Goal: Transaction & Acquisition: Purchase product/service

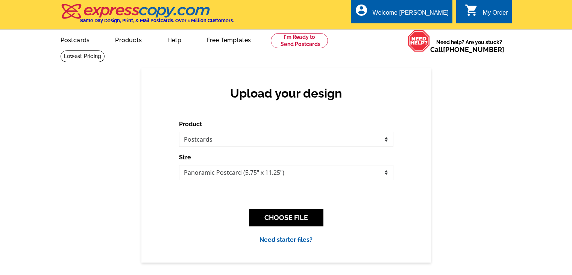
select select "1"
select select "3"
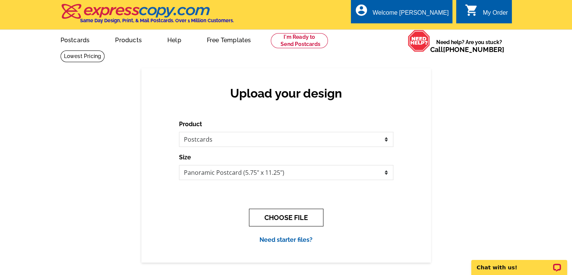
click at [297, 217] on button "CHOOSE FILE" at bounding box center [286, 217] width 74 height 18
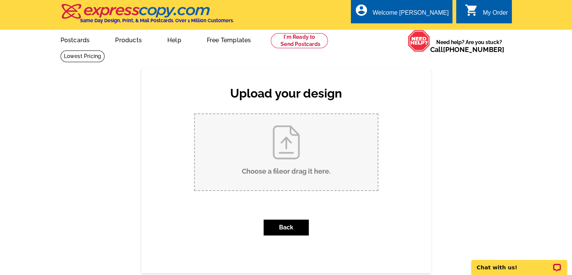
click at [293, 170] on input "Choose a file or drag it here ." at bounding box center [286, 152] width 183 height 76
type input "C:\fakepath\September 2025 Postcard-front.pdf"
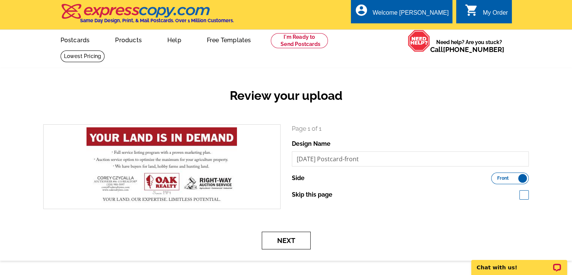
click at [289, 241] on button "Next" at bounding box center [286, 240] width 49 height 18
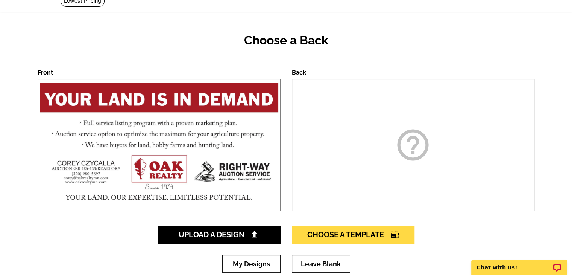
scroll to position [75, 0]
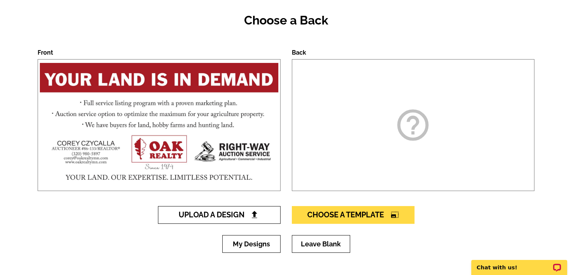
click at [240, 216] on span "Upload A Design" at bounding box center [219, 214] width 81 height 9
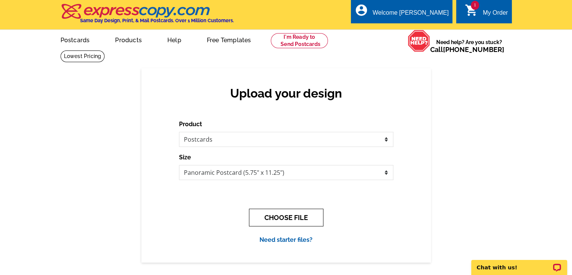
click at [303, 218] on button "CHOOSE FILE" at bounding box center [286, 217] width 74 height 18
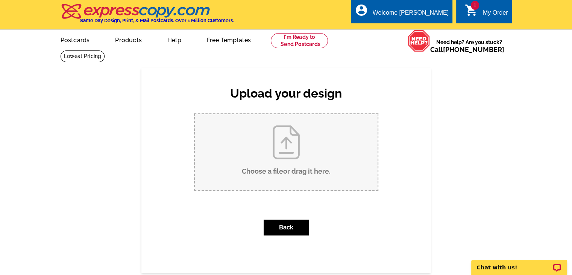
click at [305, 165] on input "Choose a file or drag it here ." at bounding box center [286, 152] width 183 height 76
type input "C:\fakepath\September 2025 postcard - back.pdf"
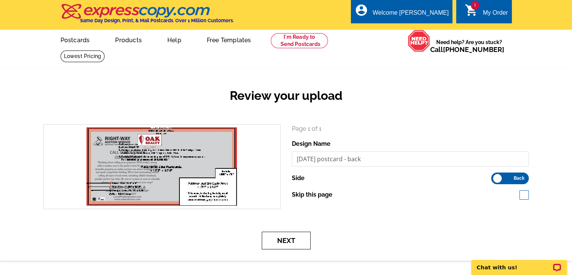
click at [294, 240] on button "Next" at bounding box center [286, 240] width 49 height 18
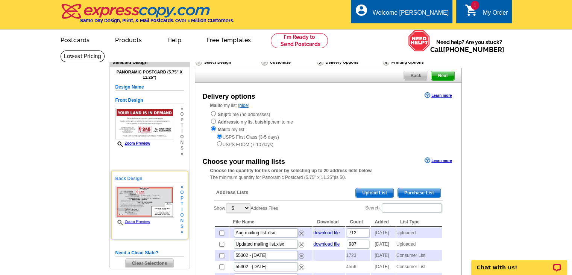
click at [143, 222] on link "Zoom Preview" at bounding box center [132, 221] width 35 height 4
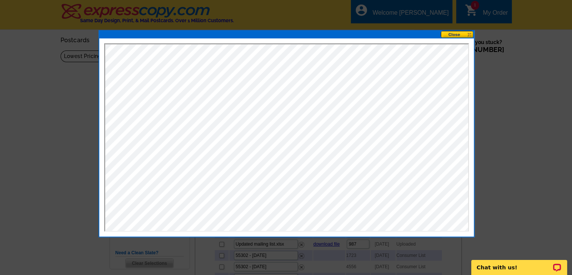
click at [461, 35] on button at bounding box center [457, 34] width 33 height 7
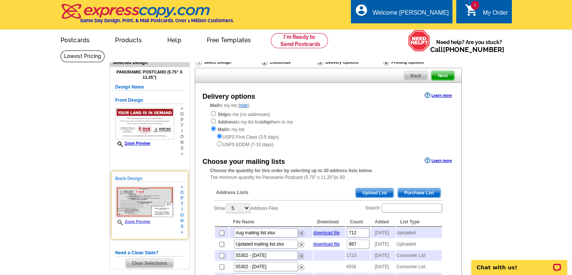
click at [181, 202] on span "t" at bounding box center [181, 204] width 3 height 6
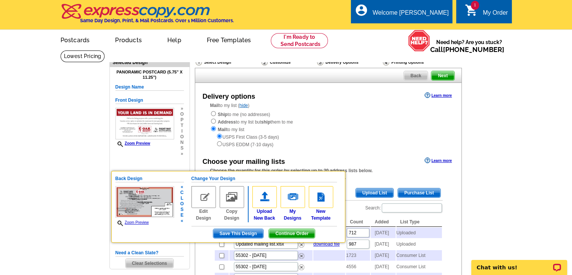
click at [204, 195] on img at bounding box center [203, 197] width 24 height 22
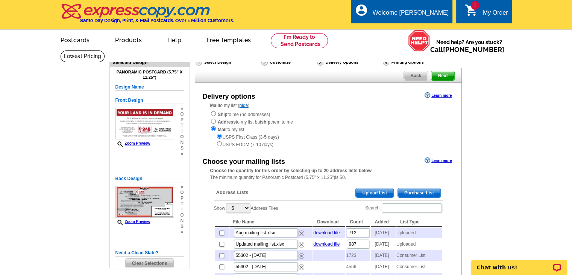
click at [150, 211] on img at bounding box center [144, 202] width 59 height 32
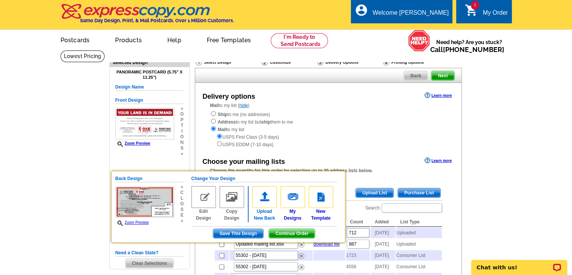
click at [265, 200] on img at bounding box center [264, 197] width 24 height 22
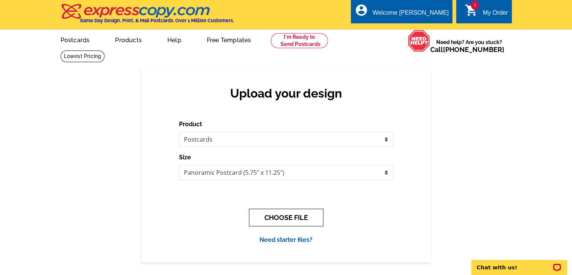
click at [280, 217] on button "CHOOSE FILE" at bounding box center [286, 217] width 74 height 18
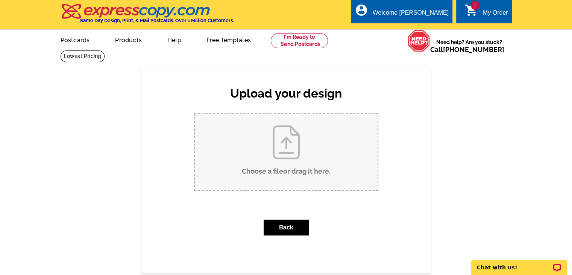
click at [300, 162] on input "Choose a file or drag it here ." at bounding box center [286, 152] width 183 height 76
type input "C:\fakepath\September 2025 Postcard-back.pdf"
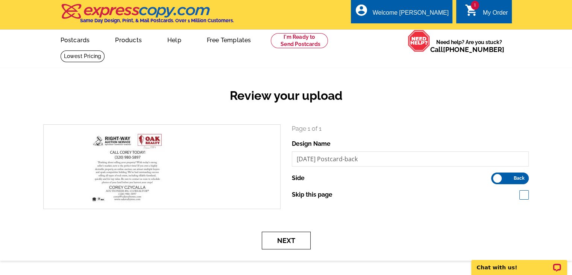
click at [293, 240] on button "Next" at bounding box center [286, 240] width 49 height 18
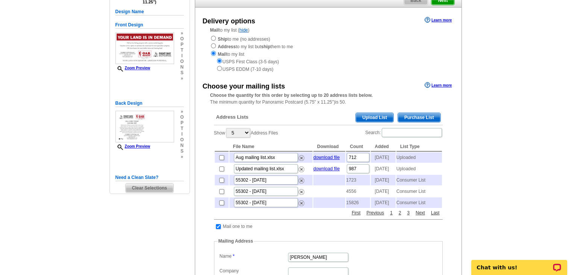
scroll to position [38, 0]
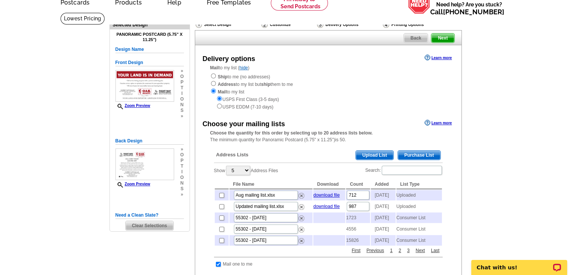
click at [375, 155] on span "Upload List" at bounding box center [374, 154] width 37 height 9
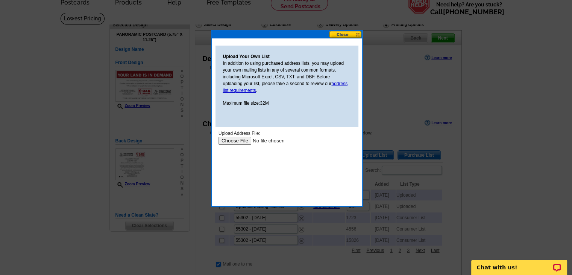
scroll to position [0, 0]
click at [239, 142] on input "file" at bounding box center [265, 141] width 95 height 8
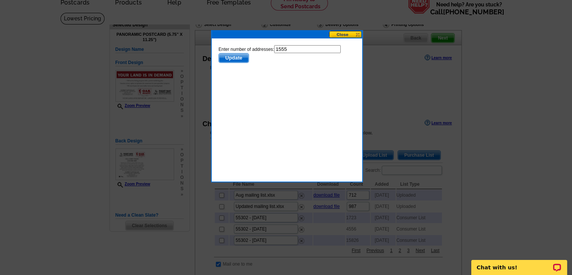
click at [236, 58] on span "Update" at bounding box center [234, 57] width 30 height 9
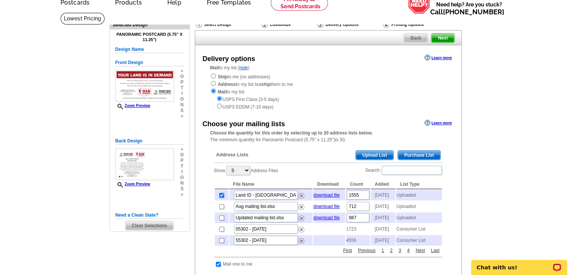
click at [374, 156] on span "Upload List" at bounding box center [374, 154] width 37 height 9
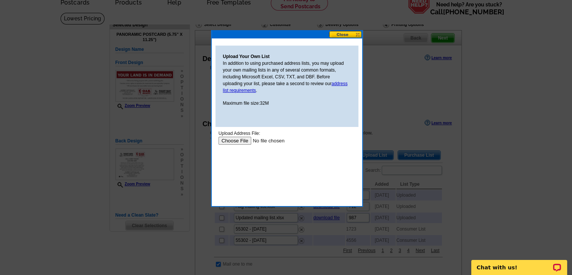
click at [236, 140] on input "file" at bounding box center [265, 141] width 95 height 8
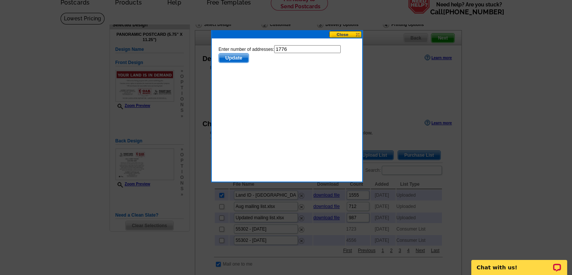
click at [235, 58] on span "Update" at bounding box center [234, 57] width 30 height 9
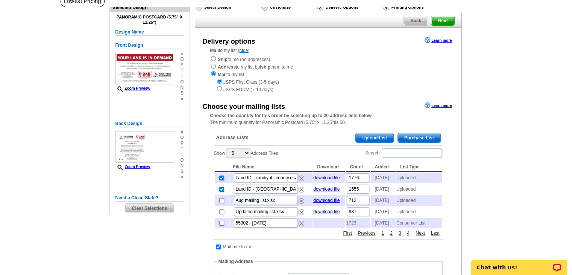
scroll to position [38, 0]
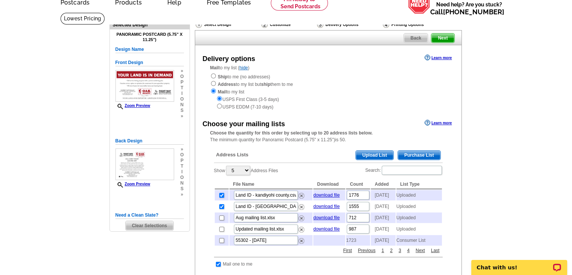
click at [444, 37] on span "Next" at bounding box center [442, 37] width 23 height 9
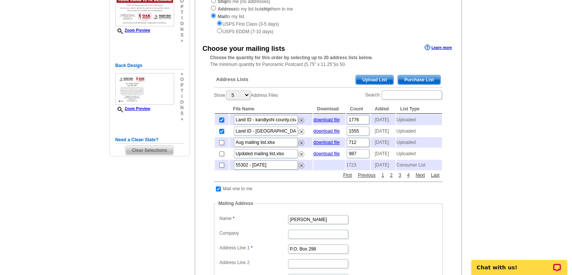
scroll to position [0, 0]
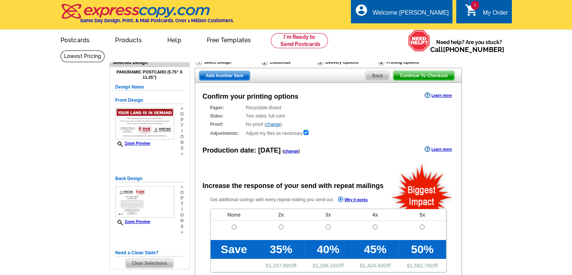
radio input "false"
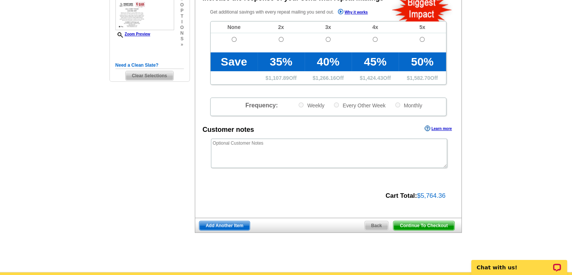
scroll to position [188, 0]
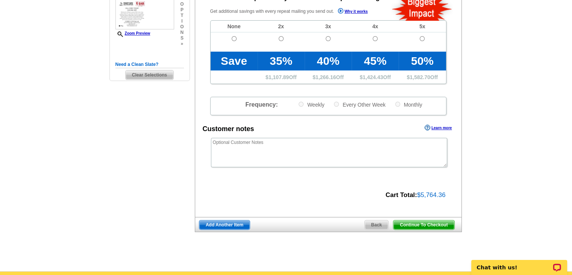
click at [436, 225] on span "Continue To Checkout" at bounding box center [423, 224] width 61 height 9
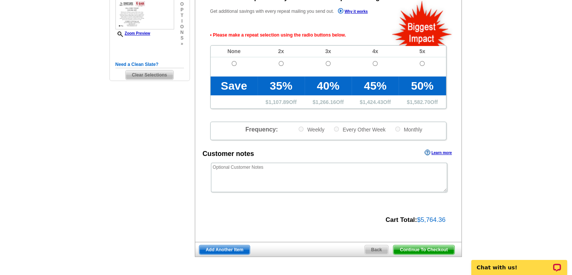
scroll to position [226, 0]
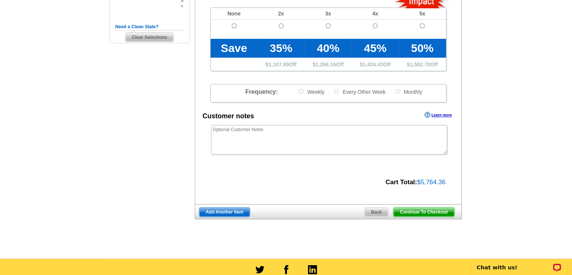
click at [428, 213] on span "Continue To Checkout" at bounding box center [423, 211] width 61 height 9
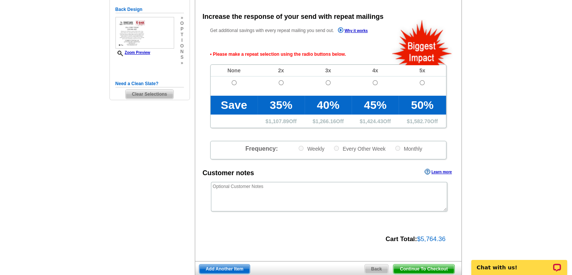
scroll to position [168, 0]
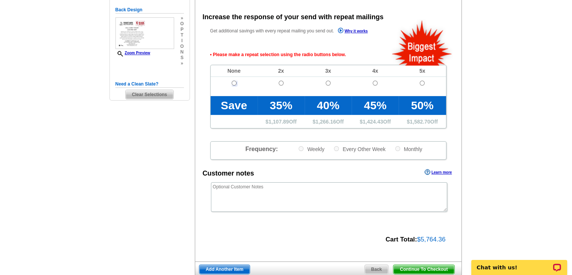
click at [233, 83] on input "radio" at bounding box center [234, 82] width 5 height 5
radio input "true"
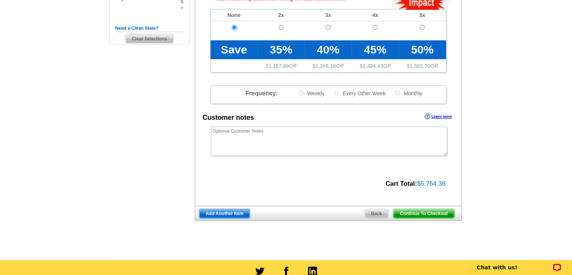
scroll to position [244, 0]
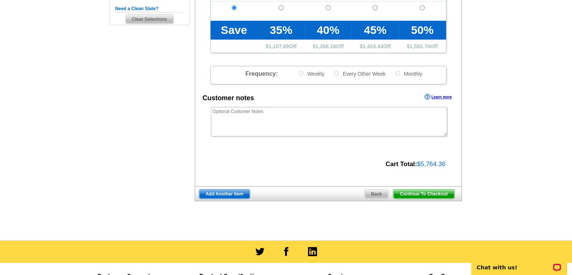
click at [427, 195] on span "Continue To Checkout" at bounding box center [423, 193] width 61 height 9
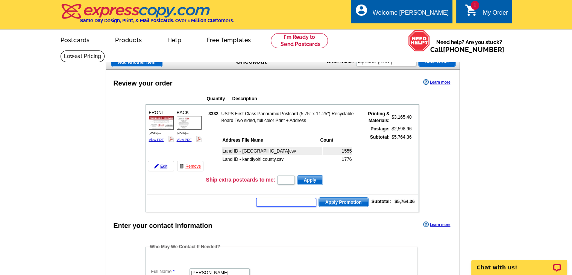
click at [288, 202] on input "text" at bounding box center [286, 201] width 60 height 9
paste input "4022NM"
type input "4022NM"
click at [346, 200] on span "Apply Promotion" at bounding box center [343, 201] width 49 height 9
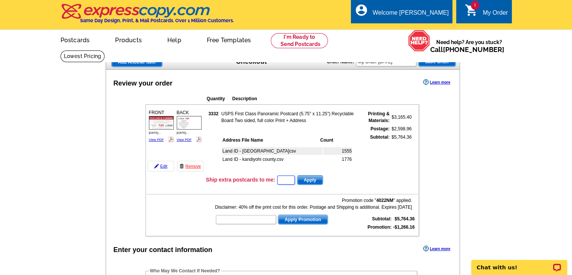
click at [281, 178] on input "text" at bounding box center [286, 179] width 18 height 9
type input "20"
click at [315, 179] on span "Apply" at bounding box center [310, 179] width 25 height 9
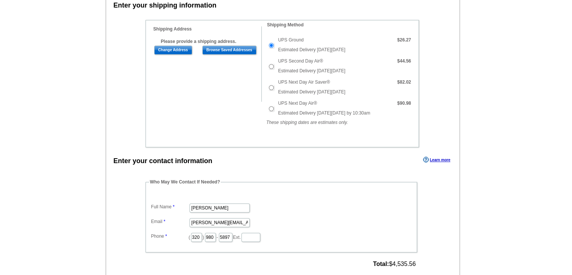
scroll to position [263, 0]
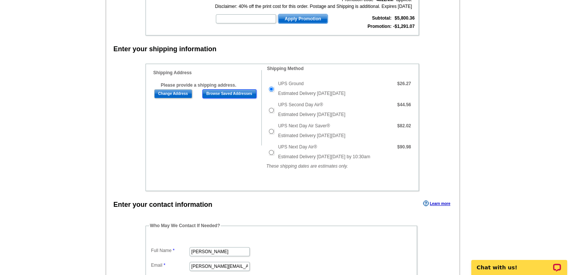
click at [226, 90] on input "Browse Saved Addresses" at bounding box center [229, 93] width 54 height 9
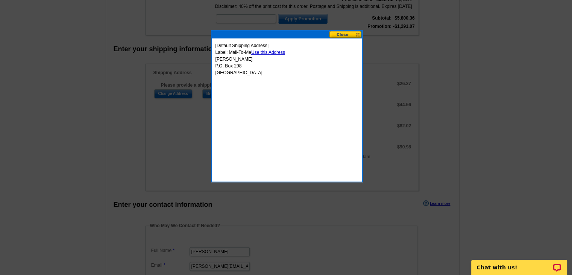
click at [275, 52] on link "Use this Address" at bounding box center [268, 52] width 34 height 5
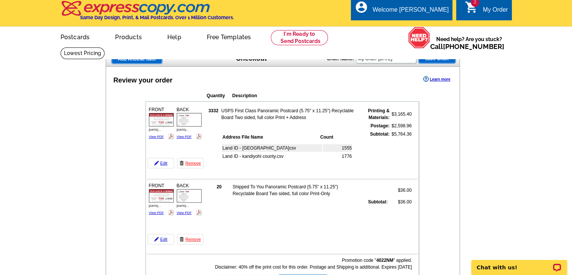
scroll to position [0, 0]
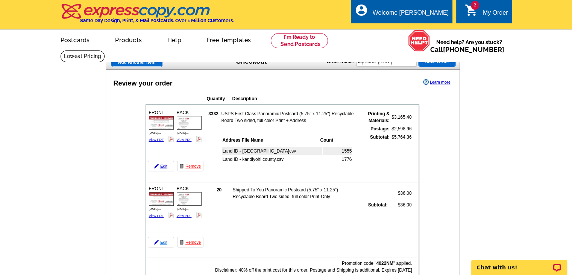
click at [161, 240] on link "Edit" at bounding box center [161, 242] width 26 height 11
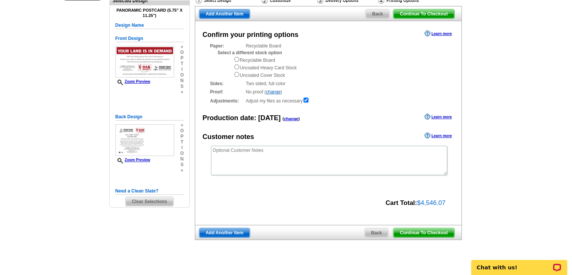
scroll to position [75, 0]
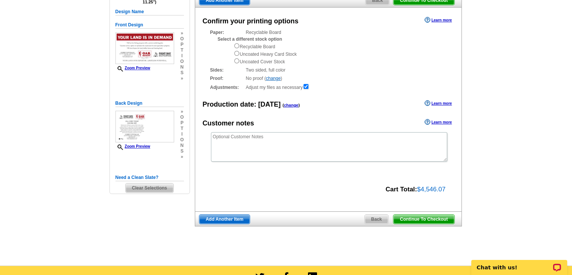
click at [438, 219] on span "Continue To Checkout" at bounding box center [423, 218] width 61 height 9
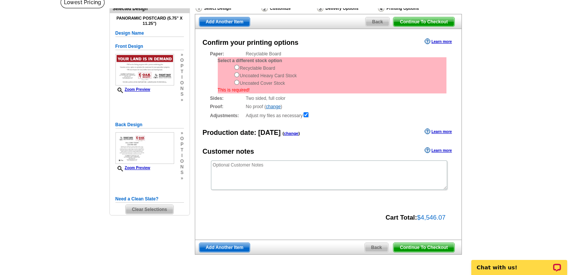
scroll to position [38, 0]
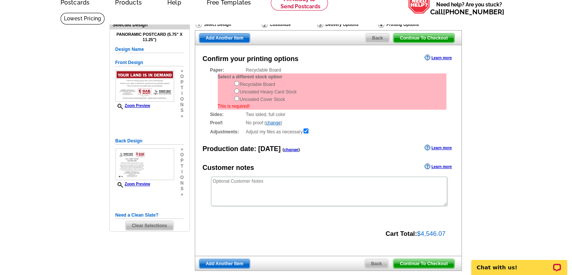
click at [378, 36] on span "Back" at bounding box center [378, 37] width 24 height 9
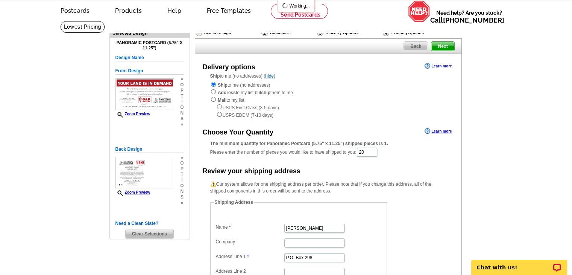
scroll to position [38, 0]
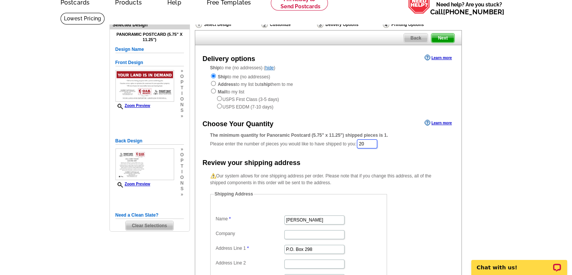
drag, startPoint x: 369, startPoint y: 144, endPoint x: 355, endPoint y: 143, distance: 14.0
click at [354, 143] on div "The minimum quantity for Panoramic Postcard (5.75" x 11.25") shipped pieces is …" at bounding box center [328, 140] width 236 height 17
type input "100"
click at [496, 144] on main "Need Help? call [PHONE_NUMBER], chat with support, or have our designers make s…" at bounding box center [286, 209] width 572 height 394
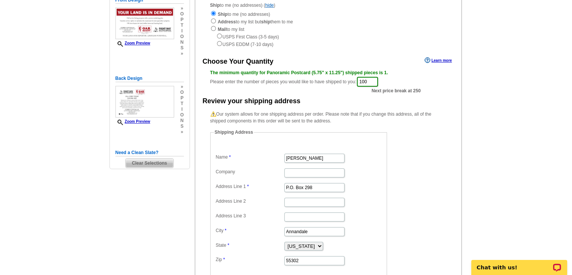
scroll to position [150, 0]
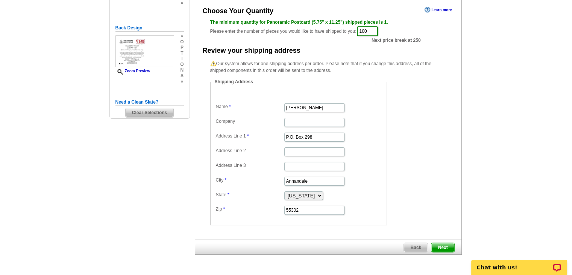
click at [447, 244] on span "Next" at bounding box center [442, 247] width 23 height 9
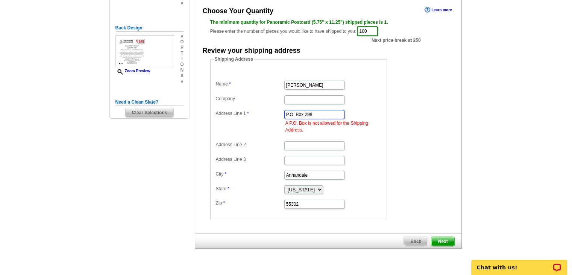
drag, startPoint x: 322, startPoint y: 114, endPoint x: 280, endPoint y: 115, distance: 41.8
click at [280, 115] on dl "Name Corey Czycalla Company Address Line 1 P.O. Box 298 A P.O. Box is not allow…" at bounding box center [298, 139] width 169 height 140
type input "720 Elm St E"
click at [446, 237] on span "Next" at bounding box center [442, 241] width 23 height 9
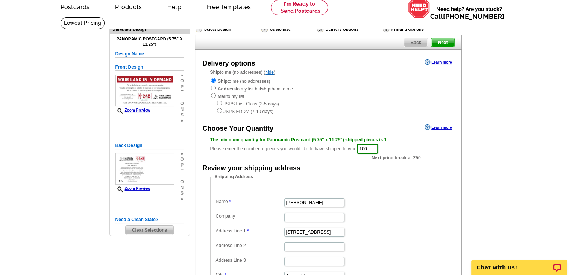
scroll to position [0, 0]
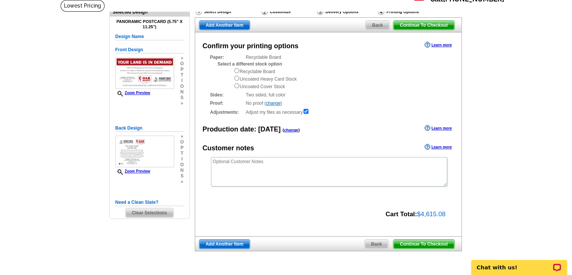
scroll to position [38, 0]
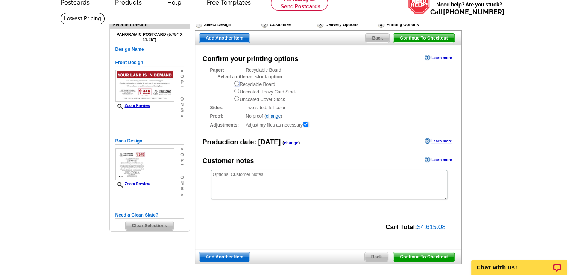
click at [235, 83] on input "radio" at bounding box center [236, 83] width 5 height 5
radio input "true"
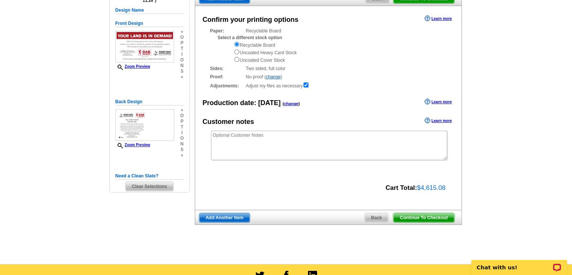
scroll to position [75, 0]
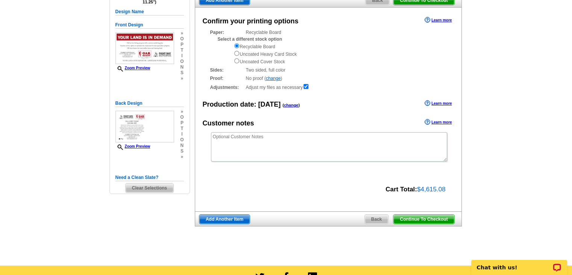
click at [438, 220] on span "Continue To Checkout" at bounding box center [423, 218] width 61 height 9
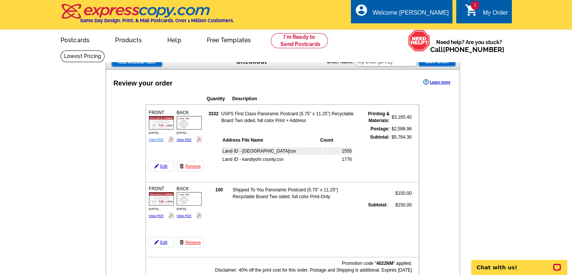
click at [155, 138] on link "View PDF" at bounding box center [156, 140] width 15 height 4
click at [187, 139] on link "View PDF" at bounding box center [184, 140] width 15 height 4
click at [164, 239] on link "Edit" at bounding box center [161, 242] width 26 height 11
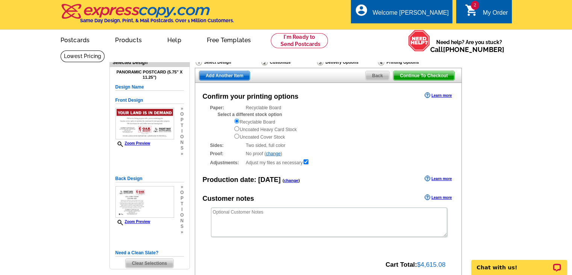
click at [378, 76] on span "Back" at bounding box center [378, 75] width 24 height 9
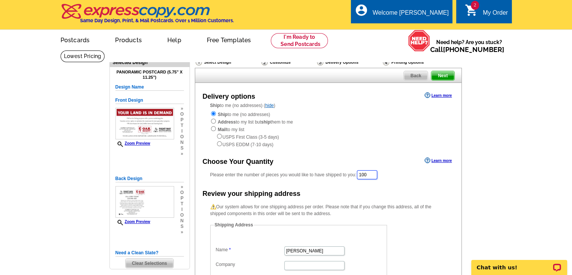
drag, startPoint x: 377, startPoint y: 175, endPoint x: 361, endPoint y: 172, distance: 16.2
click at [361, 172] on input "100" at bounding box center [367, 174] width 20 height 9
type input "20"
click at [508, 173] on main "Need Help? call [PHONE_NUMBER], chat with support, or have our designers make s…" at bounding box center [286, 243] width 572 height 387
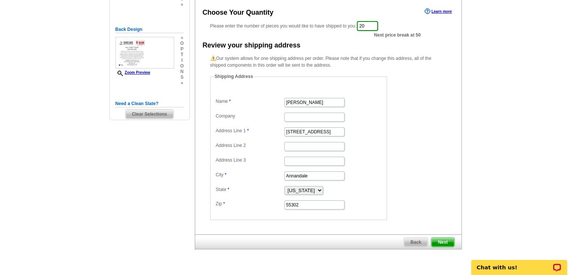
scroll to position [150, 0]
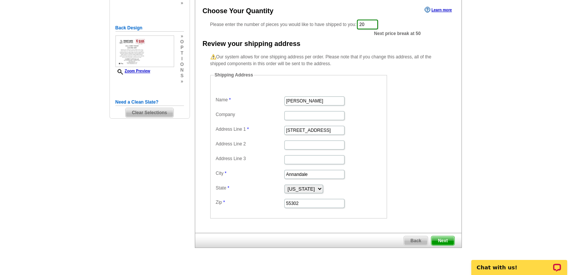
click at [445, 238] on span "Next" at bounding box center [442, 240] width 23 height 9
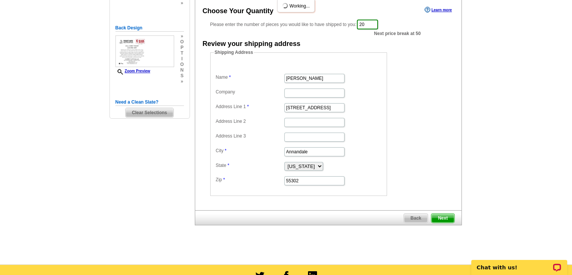
scroll to position [0, 0]
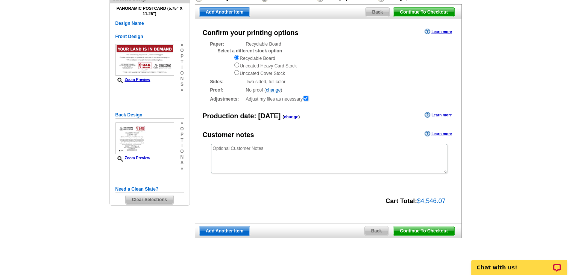
scroll to position [75, 0]
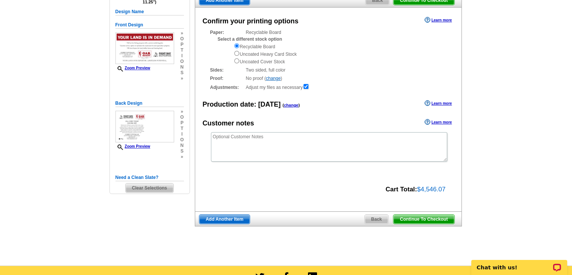
drag, startPoint x: 426, startPoint y: 219, endPoint x: 493, endPoint y: 180, distance: 77.3
click at [426, 219] on span "Continue To Checkout" at bounding box center [423, 218] width 61 height 9
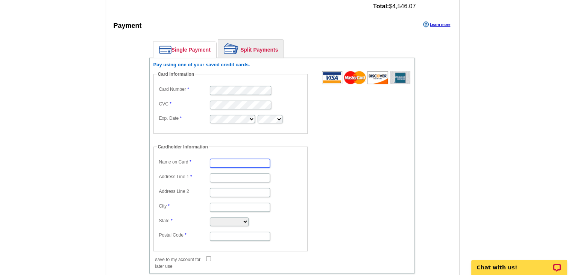
click at [246, 160] on input "Name on Card" at bounding box center [240, 162] width 60 height 9
type input "[PERSON_NAME]"
type input "[STREET_ADDRESS]"
type input "Annandale"
click at [223, 190] on input "Address Line 2" at bounding box center [240, 192] width 60 height 9
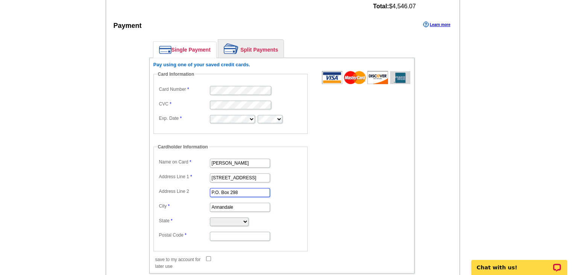
type input "P.O. Box 298"
click at [248, 217] on select "[US_STATE] [US_STATE] [US_STATE] [US_STATE] [US_STATE] [US_STATE] [US_STATE] [U…" at bounding box center [229, 221] width 39 height 9
select select "MN"
click at [210, 217] on select "Alabama Alaska Arizona Arkansas California Colorado Connecticut District of Col…" at bounding box center [229, 221] width 39 height 9
click at [230, 231] on input "Postal Code" at bounding box center [240, 235] width 60 height 9
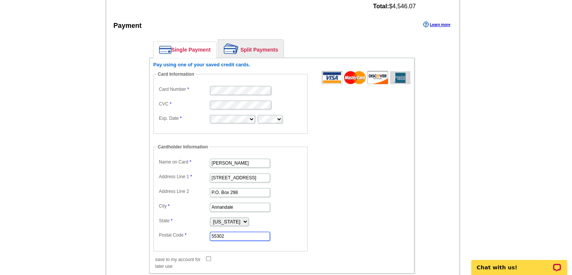
type input "55302"
click at [427, 212] on div "Single Payment Split Payments Pay using one of your saved credit cards. Card In…" at bounding box center [282, 157] width 303 height 245
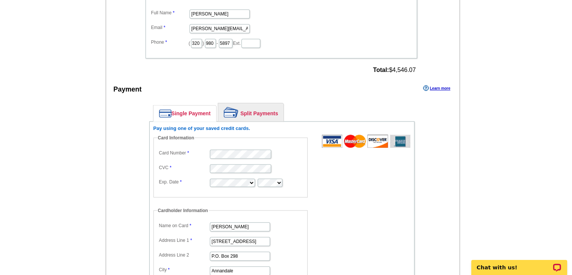
scroll to position [602, 0]
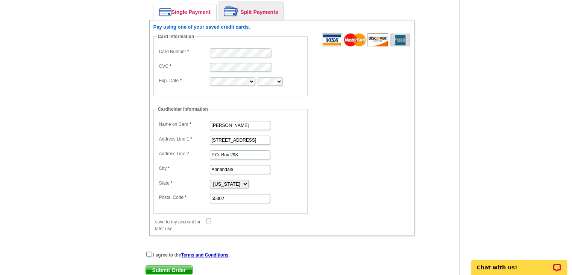
click at [147, 251] on input "checkbox" at bounding box center [148, 253] width 5 height 5
checkbox input "true"
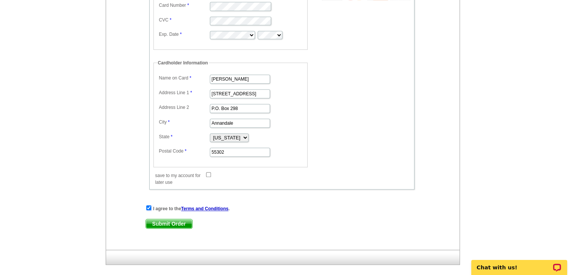
scroll to position [790, 0]
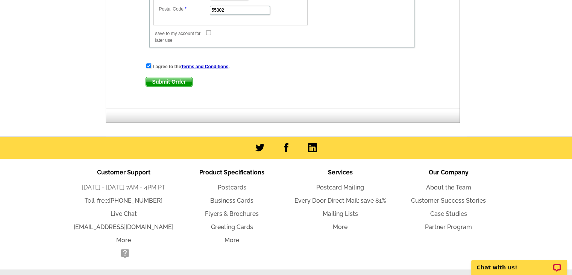
click at [176, 77] on span "Submit Order" at bounding box center [169, 81] width 46 height 9
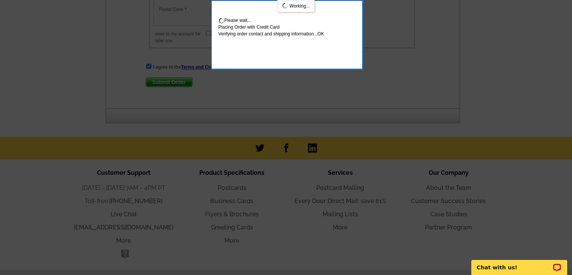
scroll to position [830, 0]
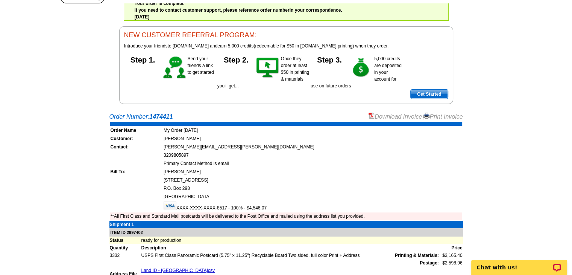
scroll to position [75, 0]
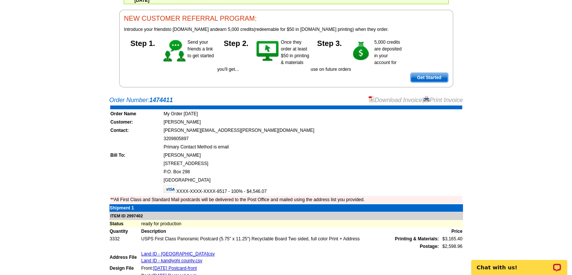
drag, startPoint x: 453, startPoint y: 100, endPoint x: 432, endPoint y: 238, distance: 139.3
click at [453, 100] on link "Print Invoice" at bounding box center [443, 100] width 39 height 6
